Goal: Find contact information: Find contact information

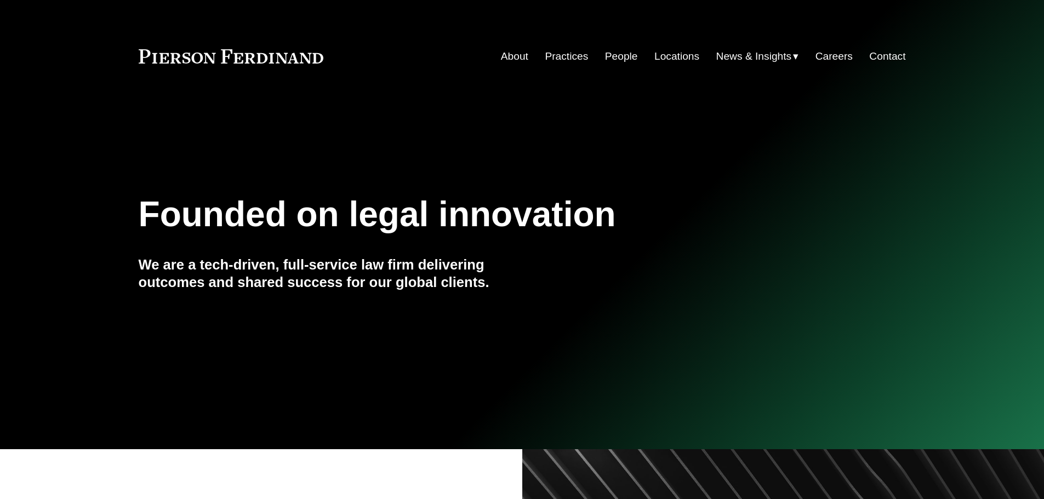
click at [668, 57] on link "Locations" at bounding box center [676, 56] width 45 height 21
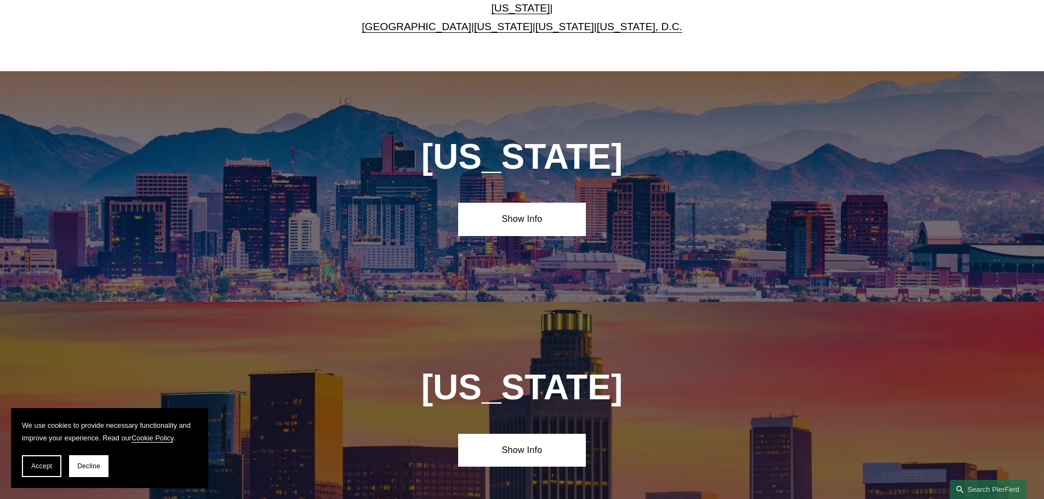
scroll to position [603, 0]
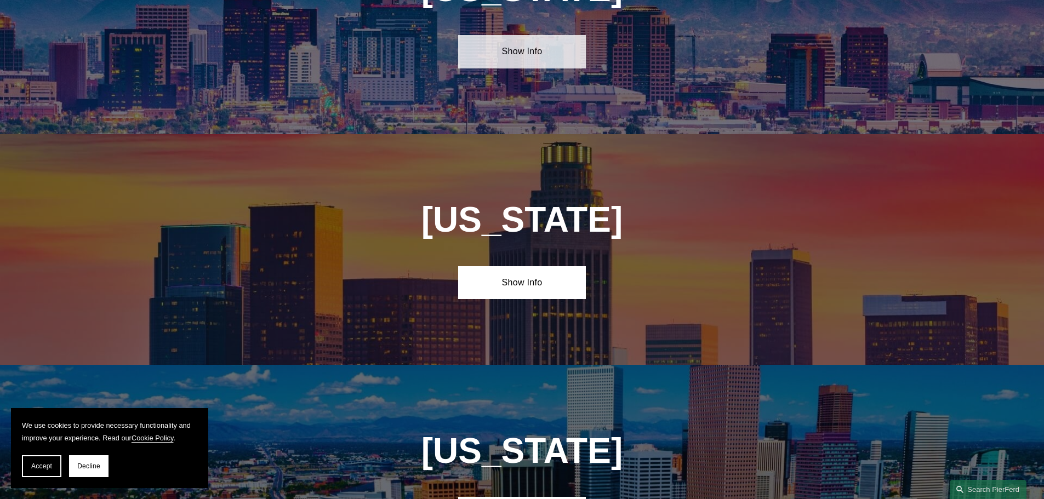
click at [487, 50] on link "Show Info" at bounding box center [522, 51] width 128 height 33
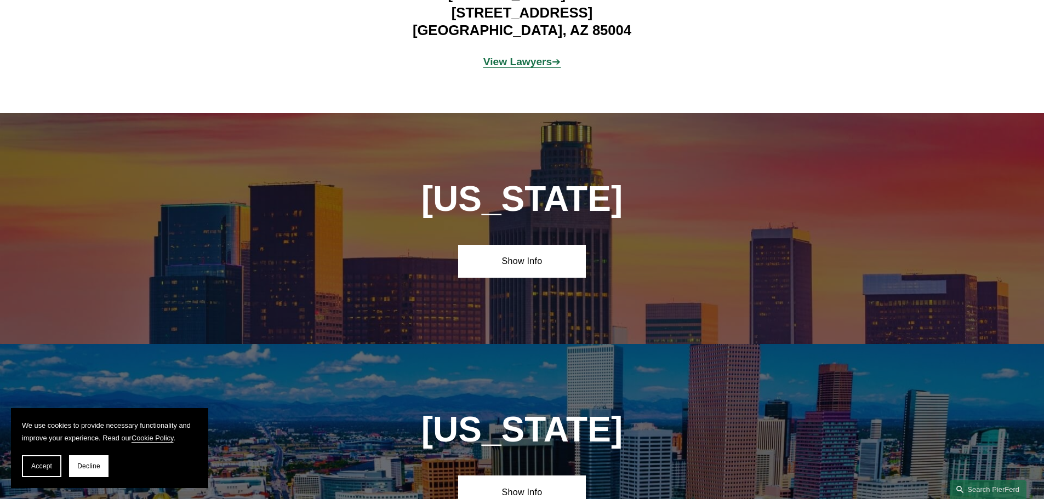
scroll to position [767, 0]
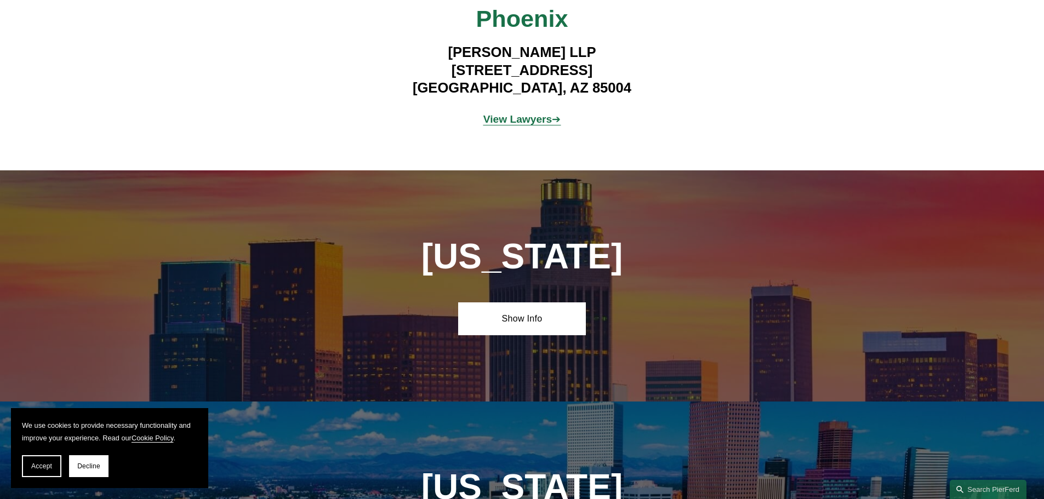
click at [548, 113] on strong "View Lawyers" at bounding box center [517, 119] width 69 height 12
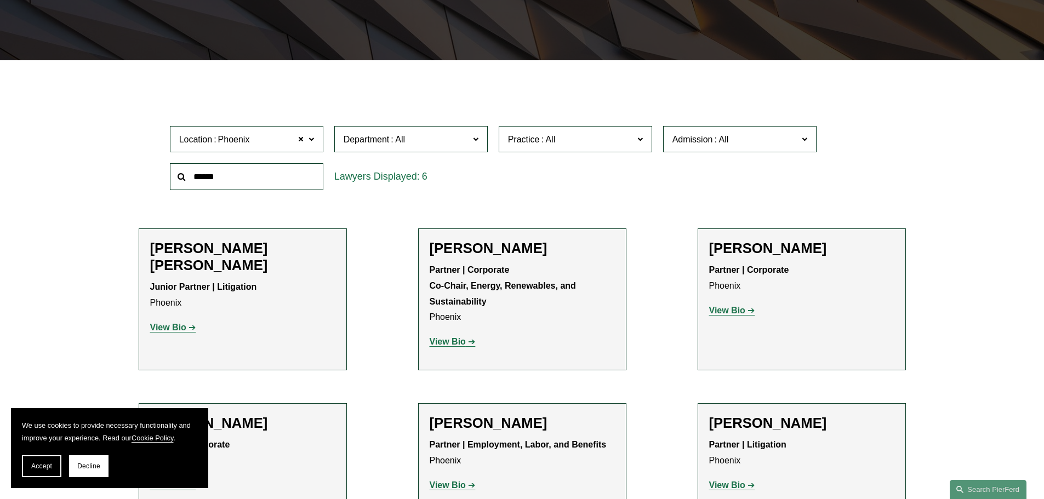
scroll to position [160, 0]
